Goal: Task Accomplishment & Management: Complete application form

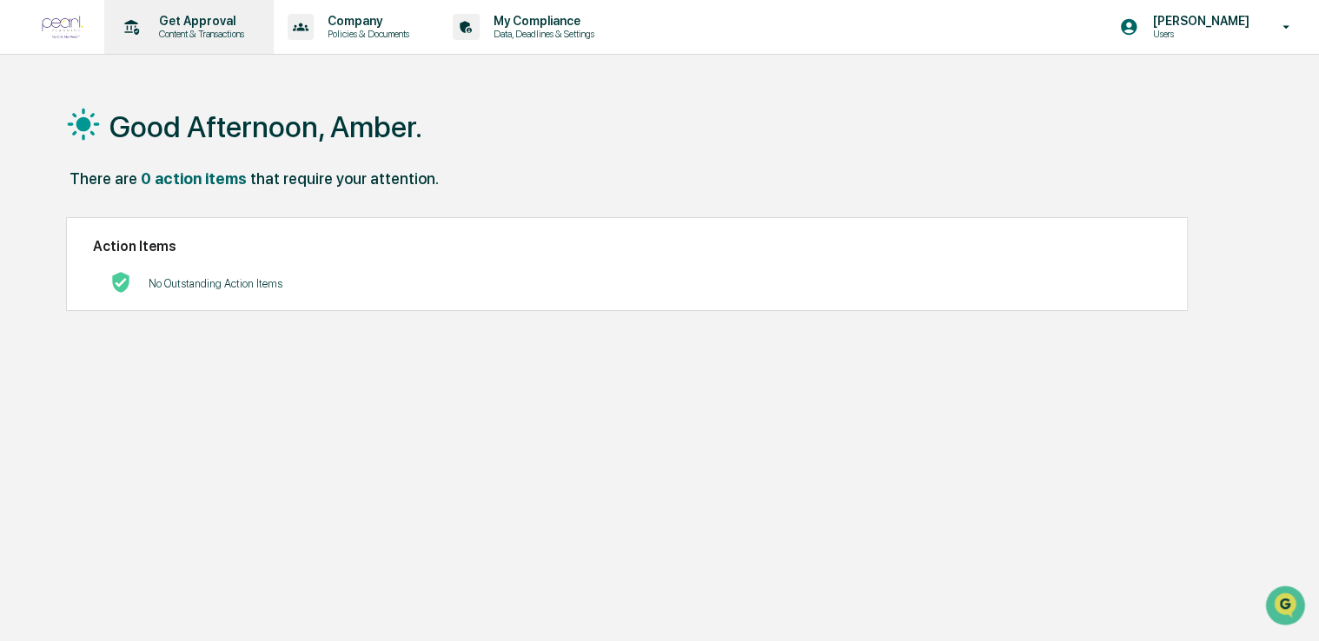
click at [185, 15] on p "Get Approval" at bounding box center [199, 21] width 108 height 14
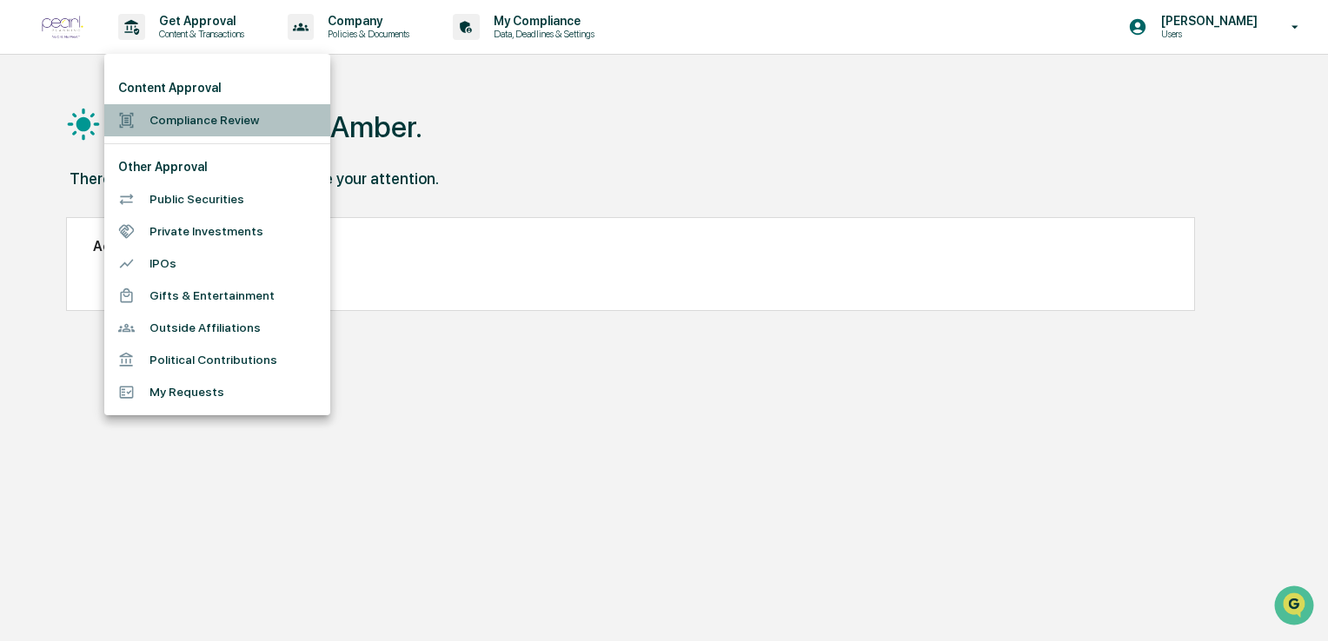
click at [205, 127] on li "Compliance Review" at bounding box center [217, 120] width 226 height 32
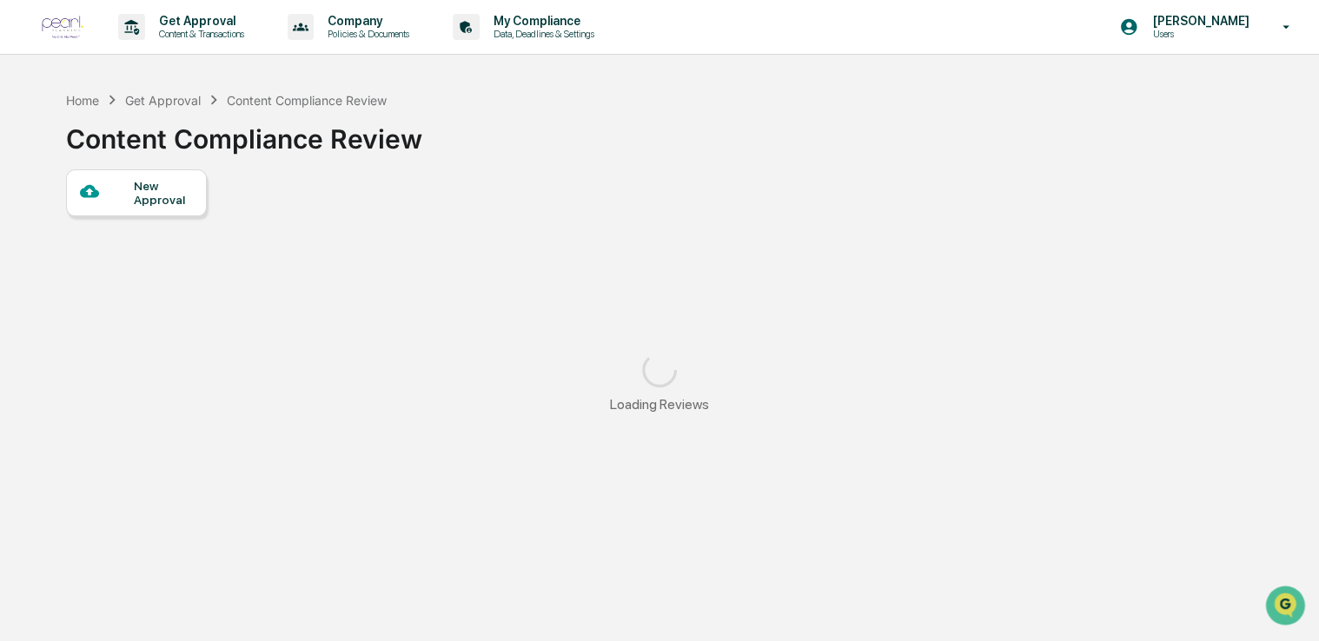
click at [163, 189] on div "New Approval" at bounding box center [163, 193] width 58 height 28
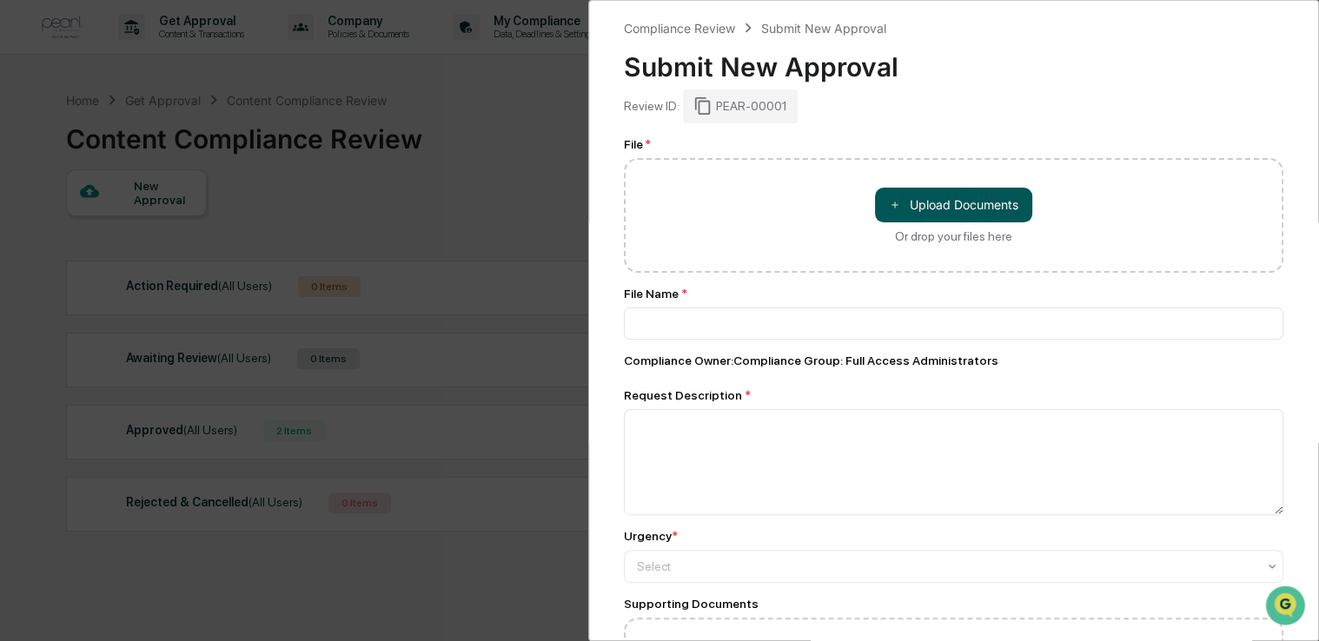
click at [979, 203] on button "＋ Upload Documents" at bounding box center [953, 205] width 157 height 35
type input "**********"
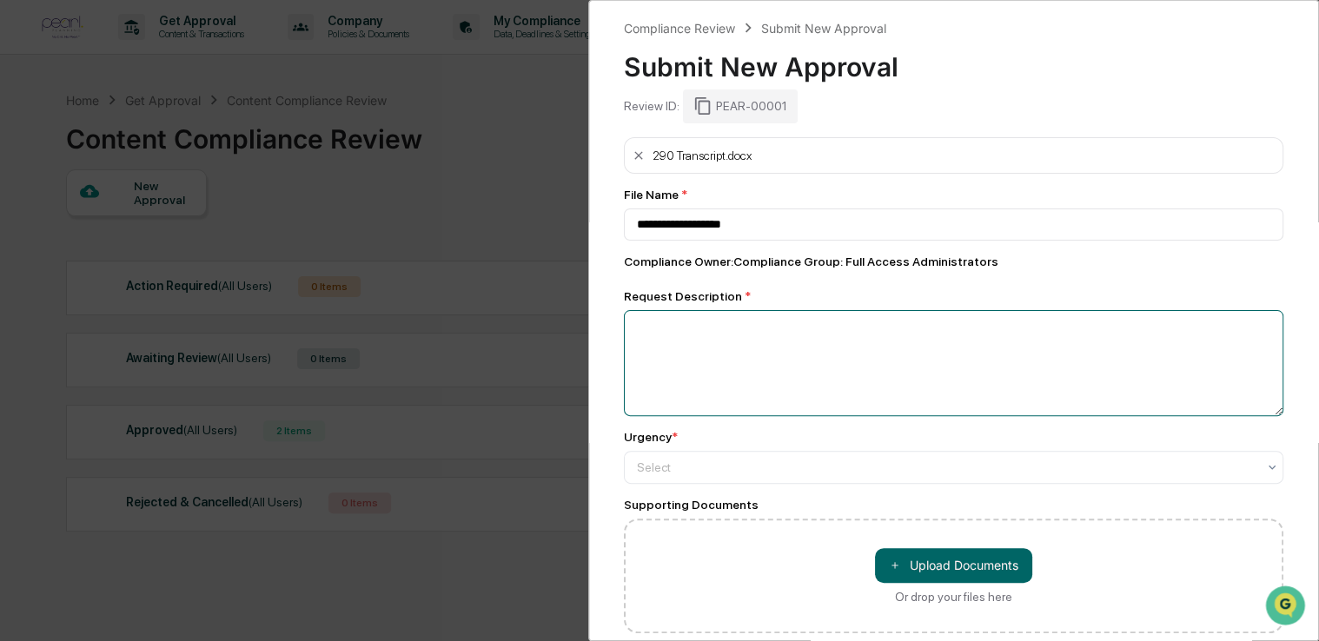
click at [782, 347] on textarea at bounding box center [954, 363] width 660 height 106
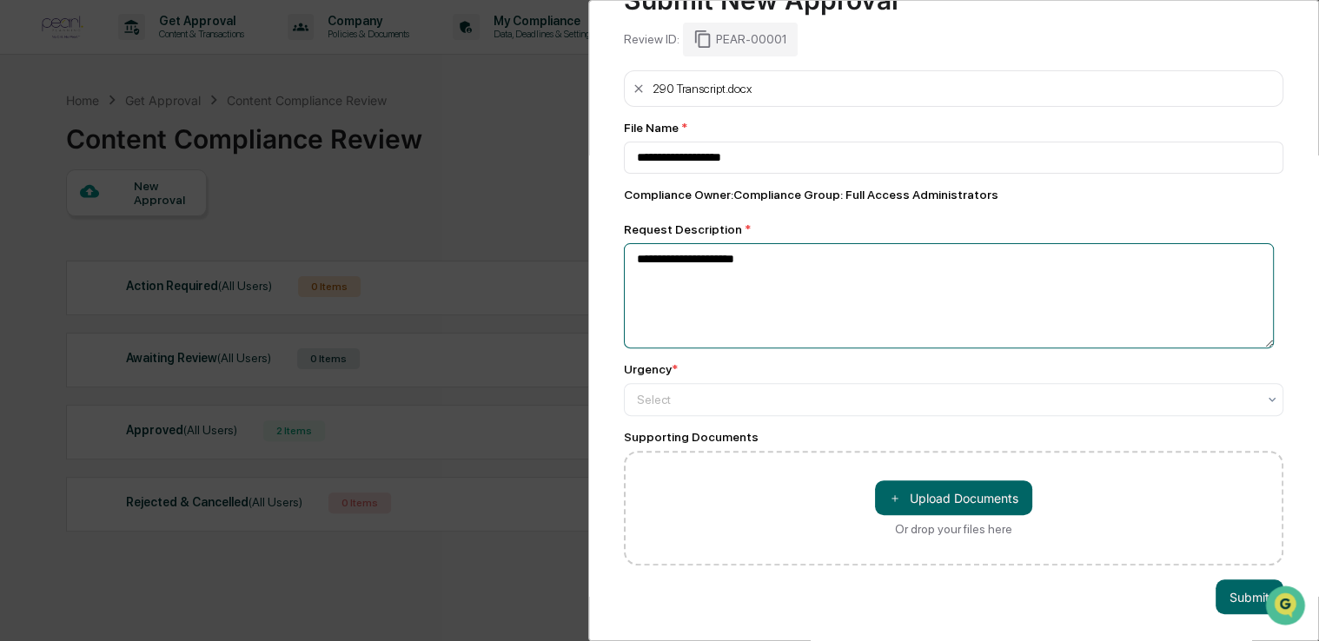
scroll to position [79, 0]
type textarea "**********"
click at [755, 391] on div at bounding box center [947, 399] width 620 height 17
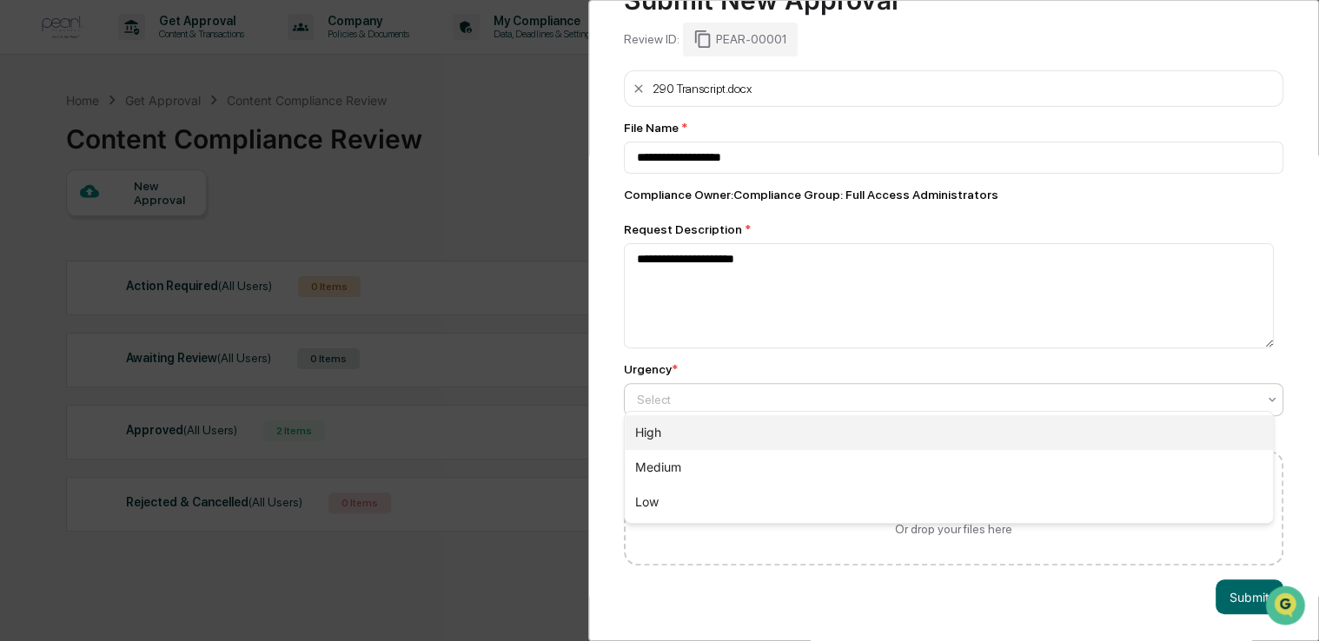
click at [747, 429] on div "High" at bounding box center [949, 432] width 648 height 35
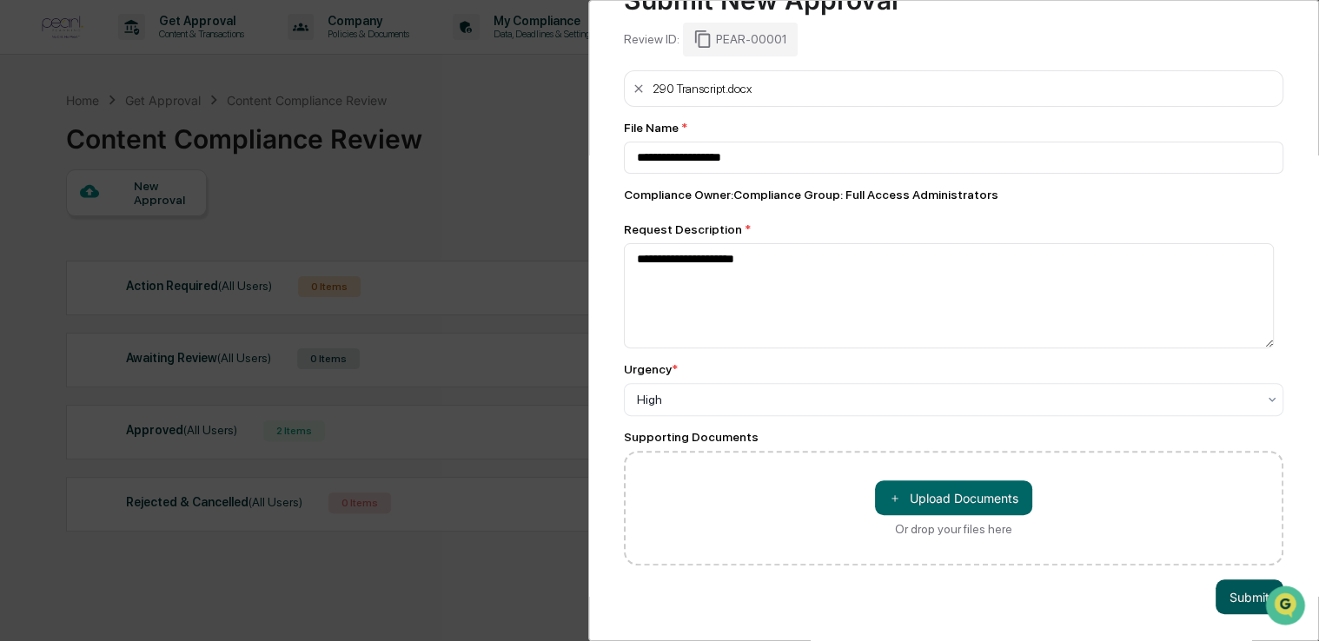
click at [1234, 589] on button "Submit" at bounding box center [1250, 597] width 68 height 35
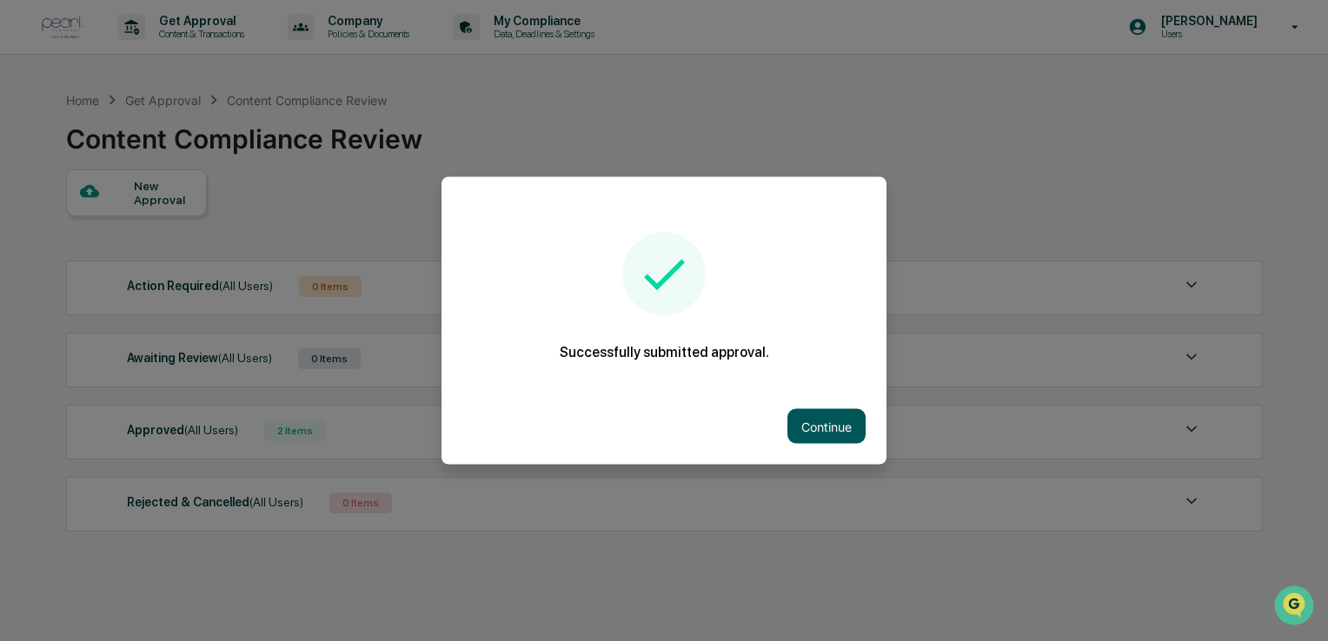
click at [831, 442] on button "Continue" at bounding box center [826, 426] width 78 height 35
